Goal: Communication & Community: Ask a question

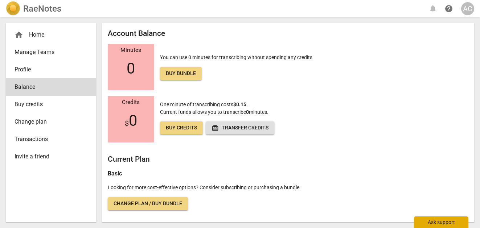
click at [446, 222] on div "Ask support" at bounding box center [441, 222] width 54 height 12
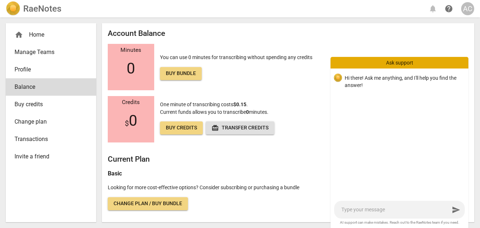
type textarea "H"
type textarea "Hi"
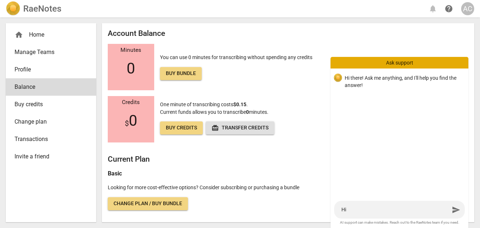
type textarea "Hi"
type textarea "Hi -"
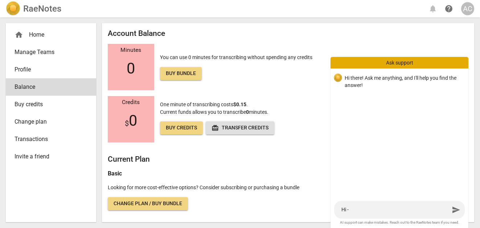
type textarea "Hi - I"
type textarea "Hi - I t"
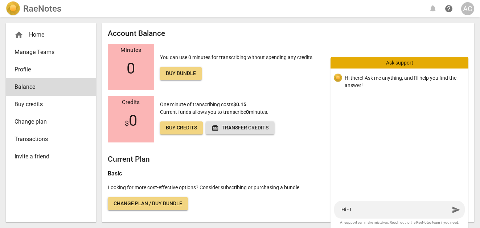
type textarea "Hi - I t"
type textarea "Hi - I th"
type textarea "Hi - I tho"
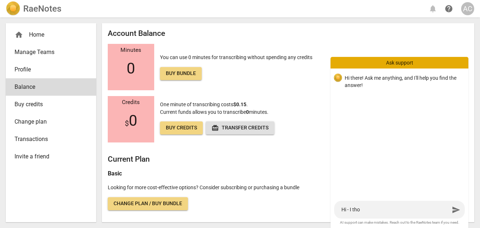
type textarea "Hi - I thou"
type textarea "Hi - I thoug"
type textarea "Hi - I though"
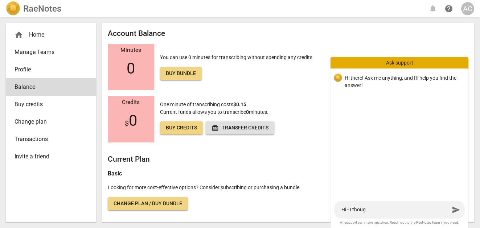
type textarea "Hi - I though"
type textarea "Hi - I thought"
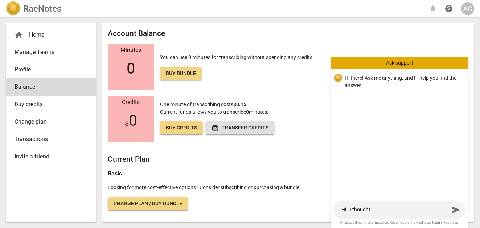
type textarea "Hi - I thought I"
type textarea "Hi - I thought I s"
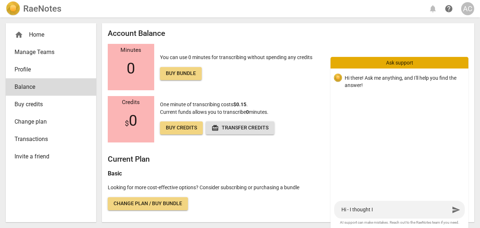
type textarea "Hi - I thought I s"
type textarea "Hi - I thought I si"
type textarea "Hi - I thought I sig"
type textarea "Hi - I thought I sign"
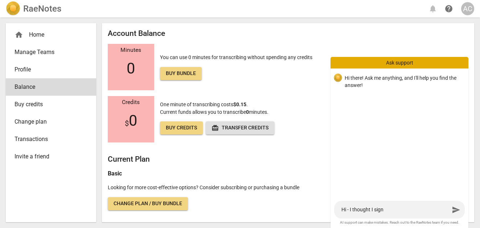
type textarea "Hi - I thought I signe"
type textarea "Hi - I thought I signed"
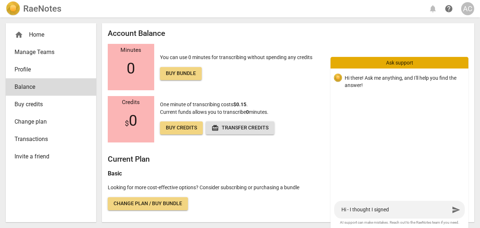
type textarea "Hi - I thought I signed"
type textarea "Hi - I thought I signed u"
type textarea "Hi - I thought I signed up"
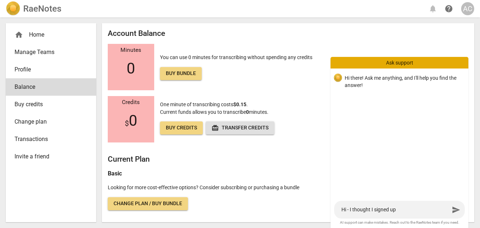
type textarea "Hi - I thought I signed up"
type textarea "Hi - I thought I signed up f"
type textarea "Hi - I thought I signed up fo"
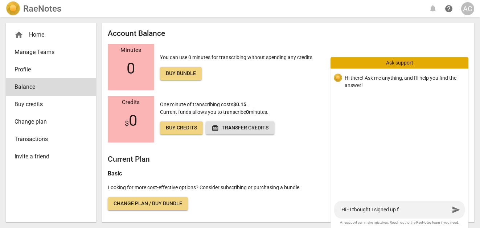
type textarea "Hi - I thought I signed up fo"
type textarea "Hi - I thought I signed up for"
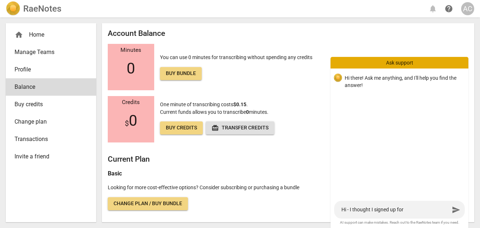
type textarea "Hi - I thought I signed up for a"
type textarea "Hi - I thought I signed up for a f"
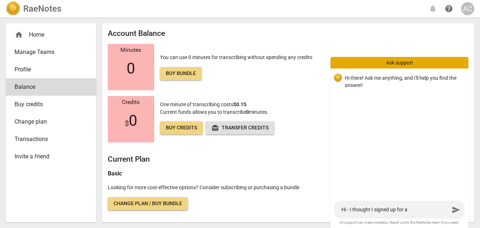
type textarea "Hi - I thought I signed up for a f"
type textarea "Hi - I thought I signed up for a fr"
type textarea "Hi - I thought I signed up for a fre"
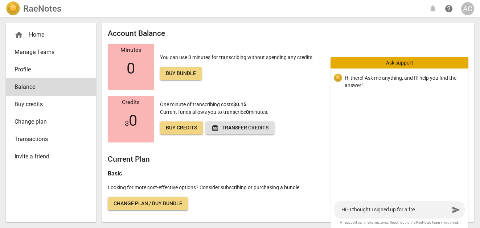
type textarea "Hi - I thought I signed up for a free"
type textarea "Hi - I thought I signed up for a free t"
type textarea "Hi - I thought I signed up for a free tr"
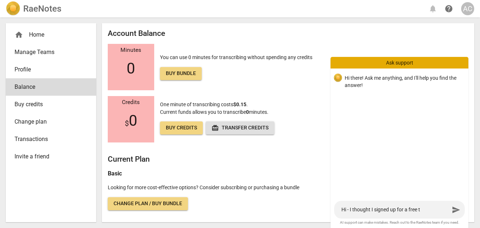
type textarea "Hi - I thought I signed up for a free tr"
type textarea "Hi - I thought I signed up for a free tri"
type textarea "Hi - I thought I signed up for a free tria"
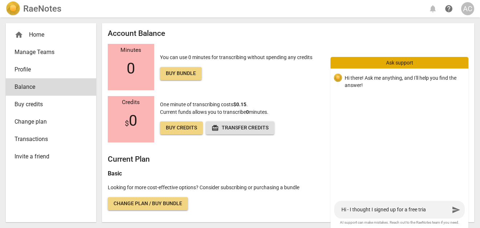
type textarea "Hi - I thought I signed up for a free trial"
type textarea "Hi - I thought I signed up for a free trial t"
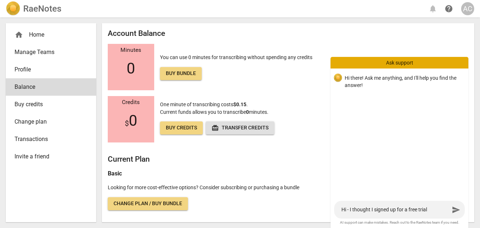
type textarea "Hi - I thought I signed up for a free trial t"
type textarea "Hi - I thought I signed up for a free trial th"
type textarea "Hi - I thought I signed up for a free trial tha"
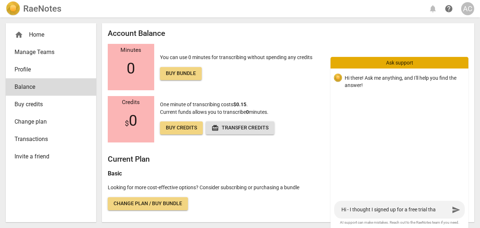
type textarea "Hi - I thought I signed up for a free trial that"
type textarea "Hi - I thought I signed up for a free trial that i"
type textarea "Hi - I thought I signed up for a free trial that in"
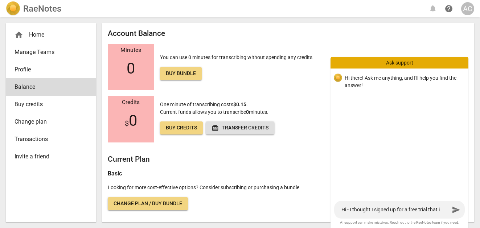
type textarea "Hi - I thought I signed up for a free trial that in"
type textarea "Hi - I thought I signed up for a free trial that inc"
type textarea "Hi - I thought I signed up for a free trial that incl"
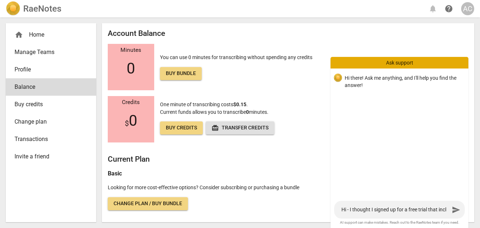
type textarea "Hi - I thought I signed up for a free trial that inclu"
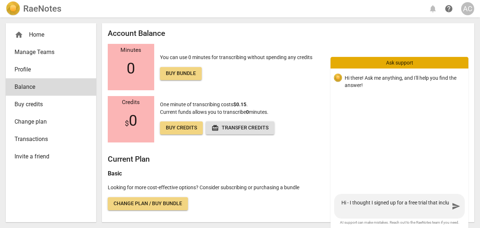
type textarea "Hi - I thought I signed up for a free trial that includ"
type textarea "Hi - I thought I signed up for a free trial that include"
type textarea "Hi - I thought I signed up for a free trial that included"
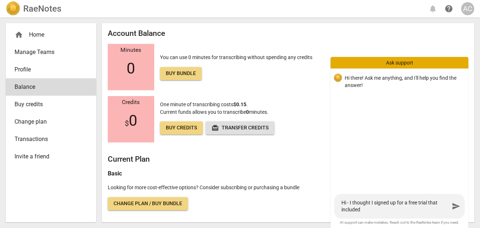
type textarea "Hi - I thought I signed up for a free trial that included"
type textarea "Hi - I thought I signed up for a free trial that included 9"
type textarea "Hi - I thought I signed up for a free trial that included 90"
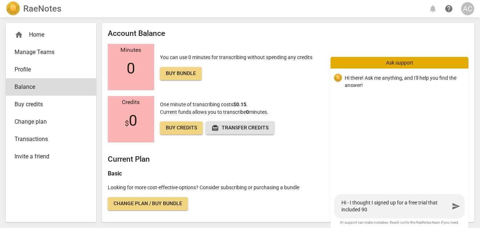
type textarea "Hi - I thought I signed up for a free trial that included 90"
type textarea "Hi - I thought I signed up for a free trial that included 90 m"
type textarea "Hi - I thought I signed up for a free trial that included 90 mi"
type textarea "Hi - I thought I signed up for a free trial that included 90 min"
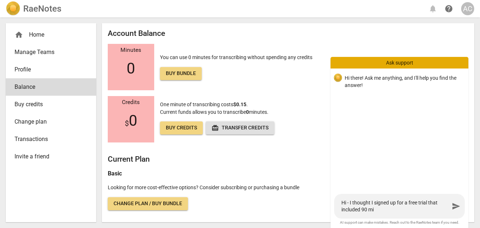
type textarea "Hi - I thought I signed up for a free trial that included 90 min"
type textarea "Hi - I thought I signed up for a free trial that included 90 minu"
type textarea "Hi - I thought I signed up for a free trial that included 90 minut"
type textarea "Hi - I thought I signed up for a free trial that included 90 minute"
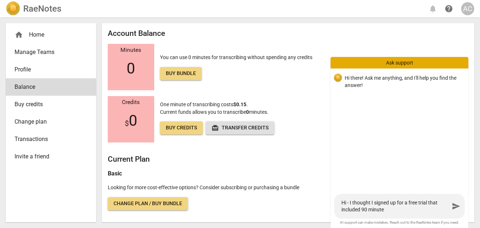
type textarea "Hi - I thought I signed up for a free trial that included 90 minutes"
type textarea "Hi - I thought I signed up for a free trial that included 90 minutes o"
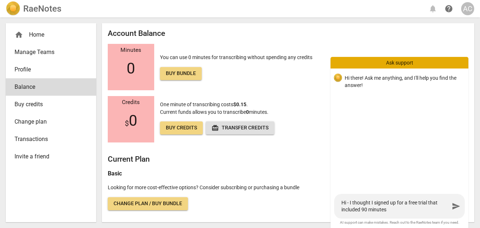
type textarea "Hi - I thought I signed up for a free trial that included 90 minutes o"
type textarea "Hi - I thought I signed up for a free trial that included 90 minutes of"
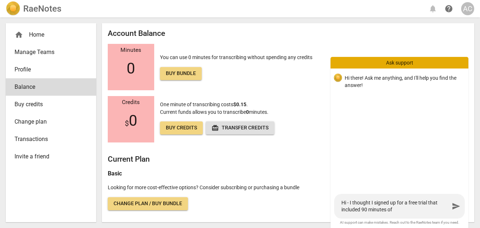
type textarea "Hi - I thought I signed up for a free trial that included 90 minutes of t"
type textarea "Hi - I thought I signed up for a free trial that included 90 minutes of tr"
type textarea "Hi - I thought I signed up for a free trial that included 90 minutes of tra"
type textarea "Hi - I thought I signed up for a free trial that included 90 minutes of tran"
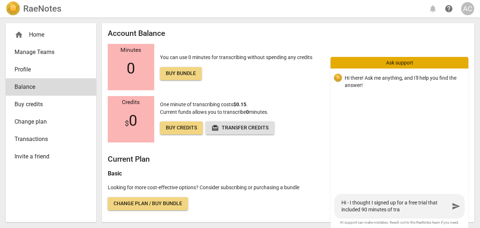
type textarea "Hi - I thought I signed up for a free trial that included 90 minutes of tran"
type textarea "Hi - I thought I signed up for a free trial that included 90 minutes of trans"
type textarea "Hi - I thought I signed up for a free trial that included 90 minutes of transc"
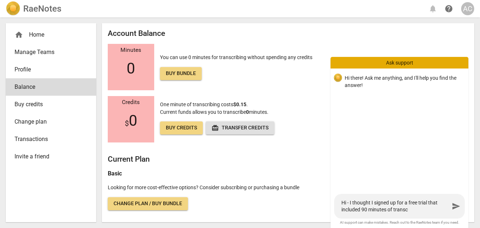
type textarea "Hi - I thought I signed up for a free trial that included 90 minutes of transcr"
type textarea "Hi - I thought I signed up for a free trial that included 90 minutes of transcri"
type textarea "Hi - I thought I signed up for a free trial that included 90 minutes of transcr…"
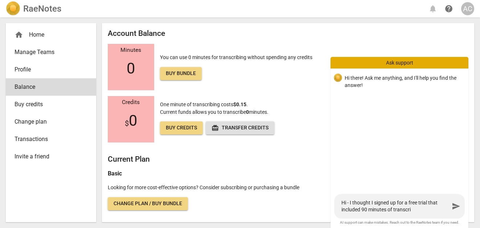
type textarea "Hi - I thought I signed up for a free trial that included 90 minutes of transcr…"
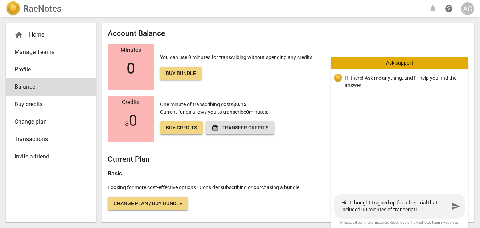
type textarea "Hi - I thought I signed up for a free trial that included 90 minutes of transcr…"
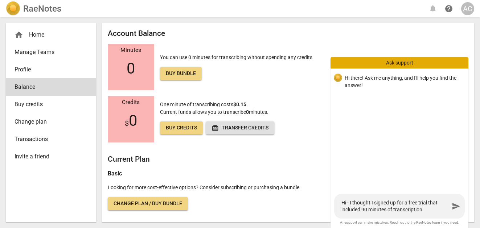
type textarea "Hi - I thought I signed up for a free trial that included 90 minutes of transcr…"
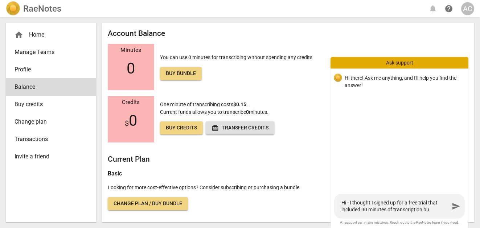
type textarea "Hi - I thought I signed up for a free trial that included 90 minutes of transcr…"
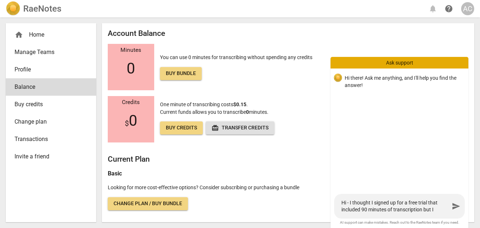
type textarea "Hi - I thought I signed up for a free trial that included 90 minutes of transcr…"
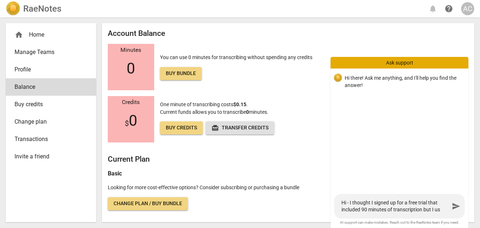
type textarea "Hi - I thought I signed up for a free trial that included 90 minutes of transcr…"
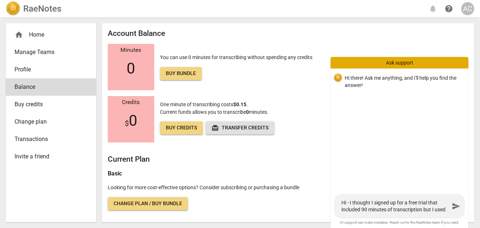
type textarea "Hi - I thought I signed up for a free trial that included 90 minutes of transcr…"
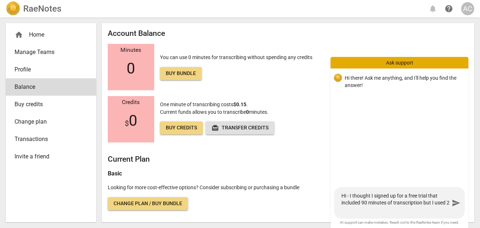
type textarea "Hi - I thought I signed up for a free trial that included 90 minutes of transcr…"
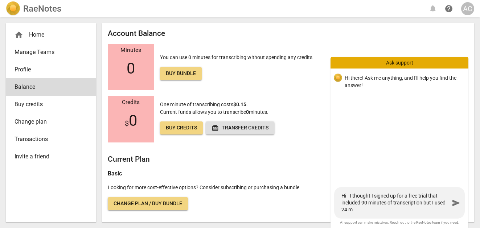
type textarea "Hi - I thought I signed up for a free trial that included 90 minutes of transcr…"
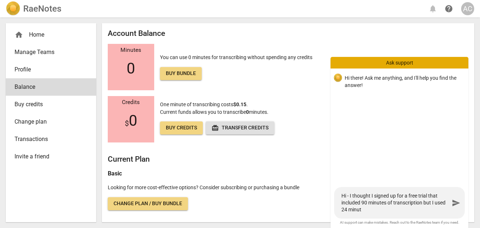
type textarea "Hi - I thought I signed up for a free trial that included 90 minutes of transcr…"
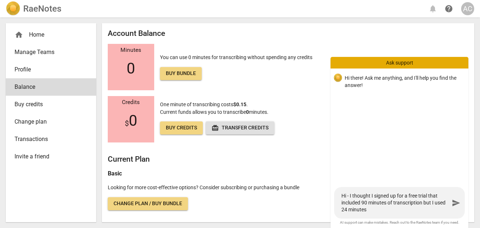
type textarea "Hi - I thought I signed up for a free trial that included 90 minutes of transcr…"
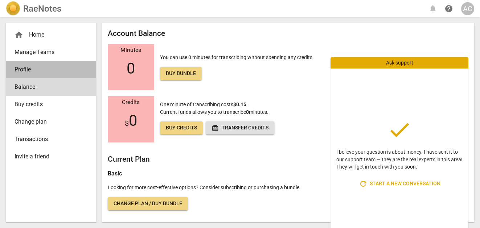
click at [33, 74] on link "Profile" at bounding box center [51, 69] width 90 height 17
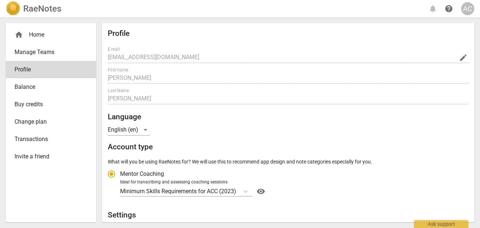
click at [42, 121] on span "Change plan" at bounding box center [48, 121] width 67 height 9
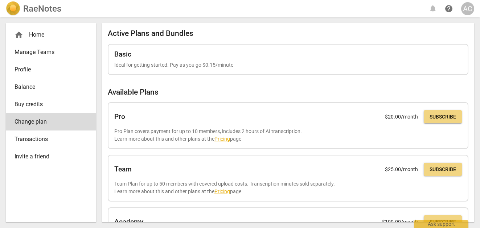
click at [46, 139] on span "Transactions" at bounding box center [48, 139] width 67 height 9
